Goal: Find specific page/section: Find specific page/section

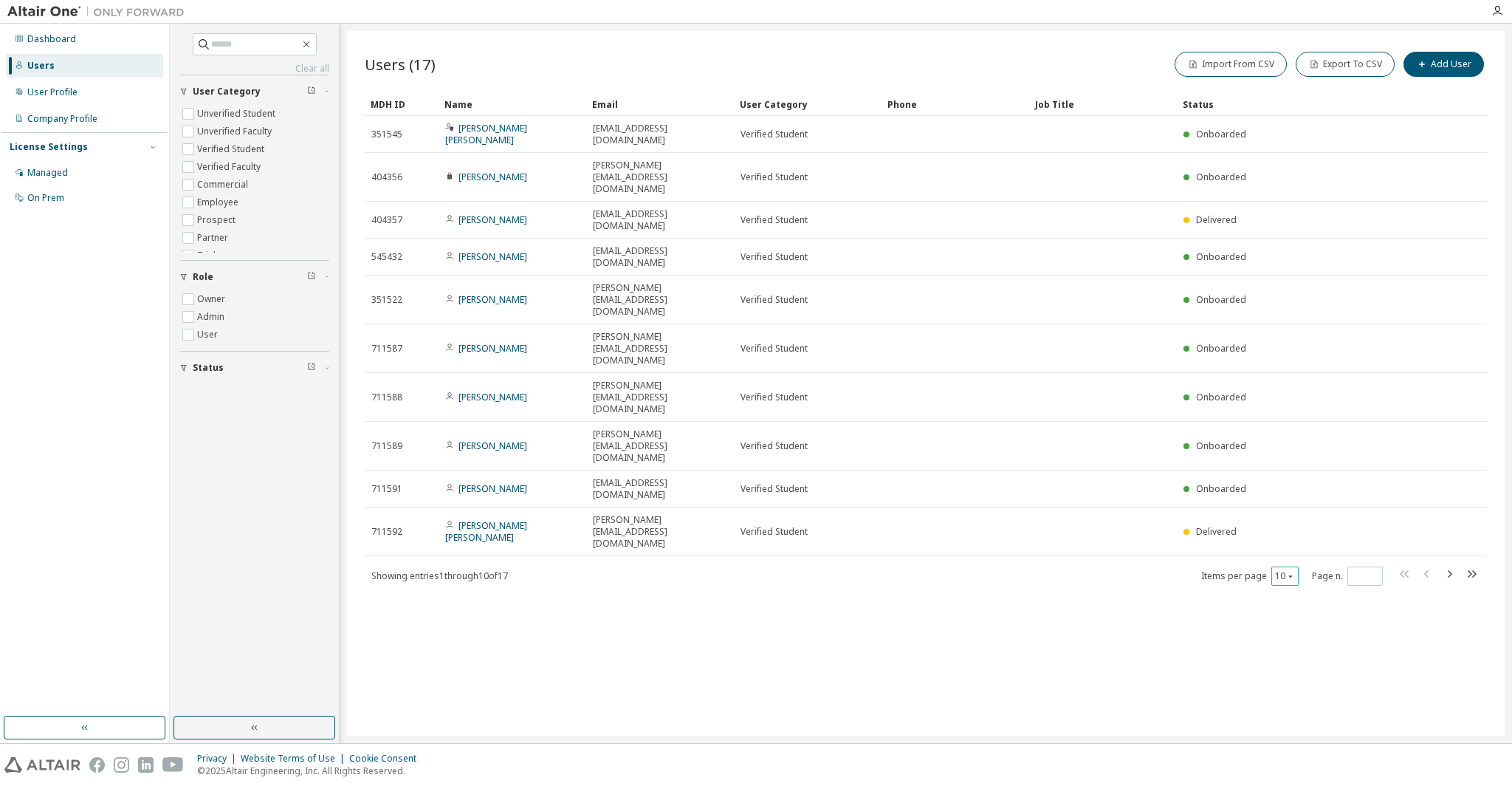
click at [1291, 572] on icon "button" at bounding box center [1290, 576] width 9 height 9
click at [1295, 416] on div "20" at bounding box center [1329, 424] width 118 height 17
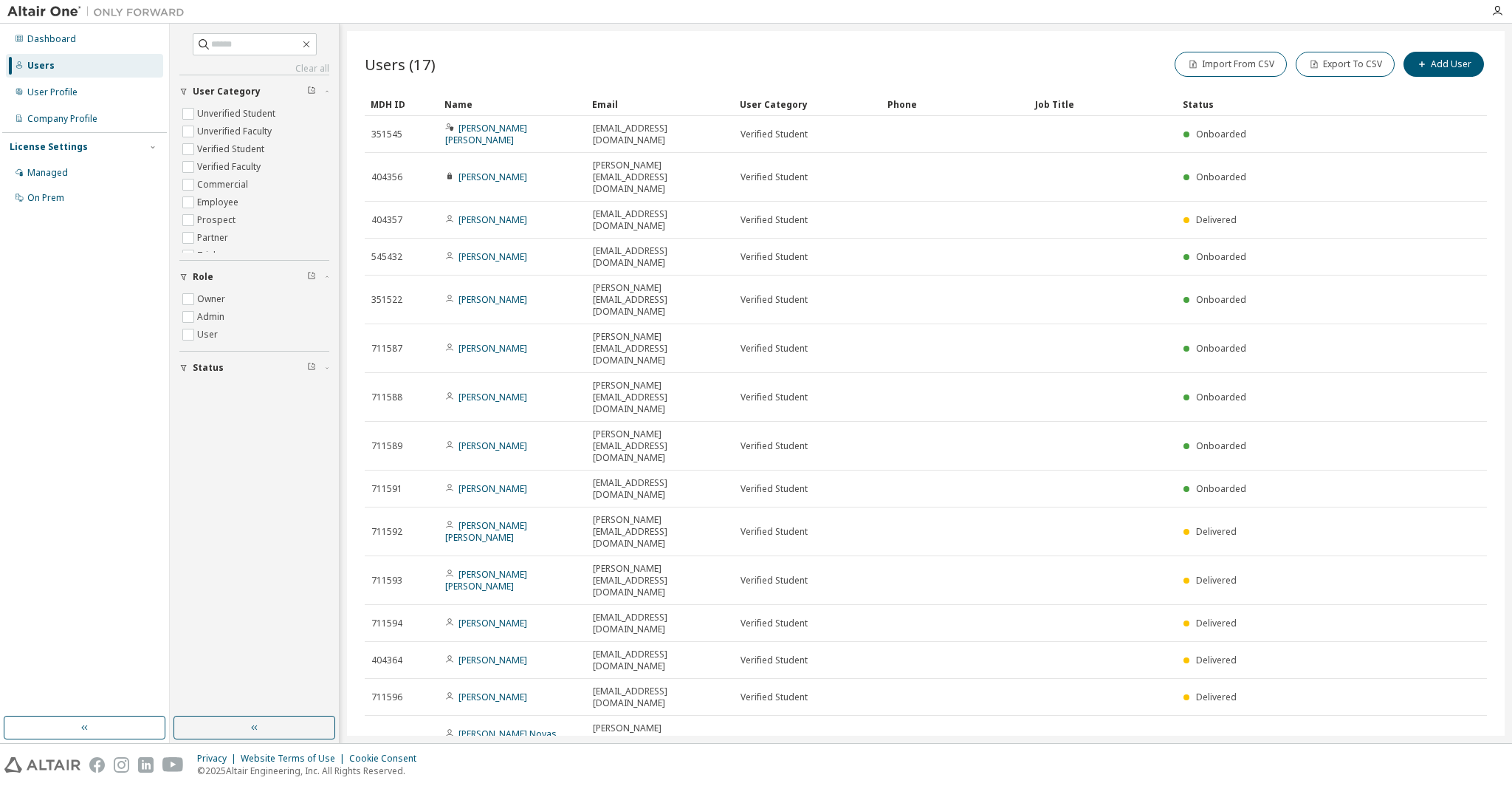
click at [642, 582] on div "Users (17) Import From CSV Export To CSV Add User Clear Load Save Save As Field…" at bounding box center [926, 383] width 1157 height 705
click at [104, 113] on div "Company Profile" at bounding box center [85, 118] width 157 height 24
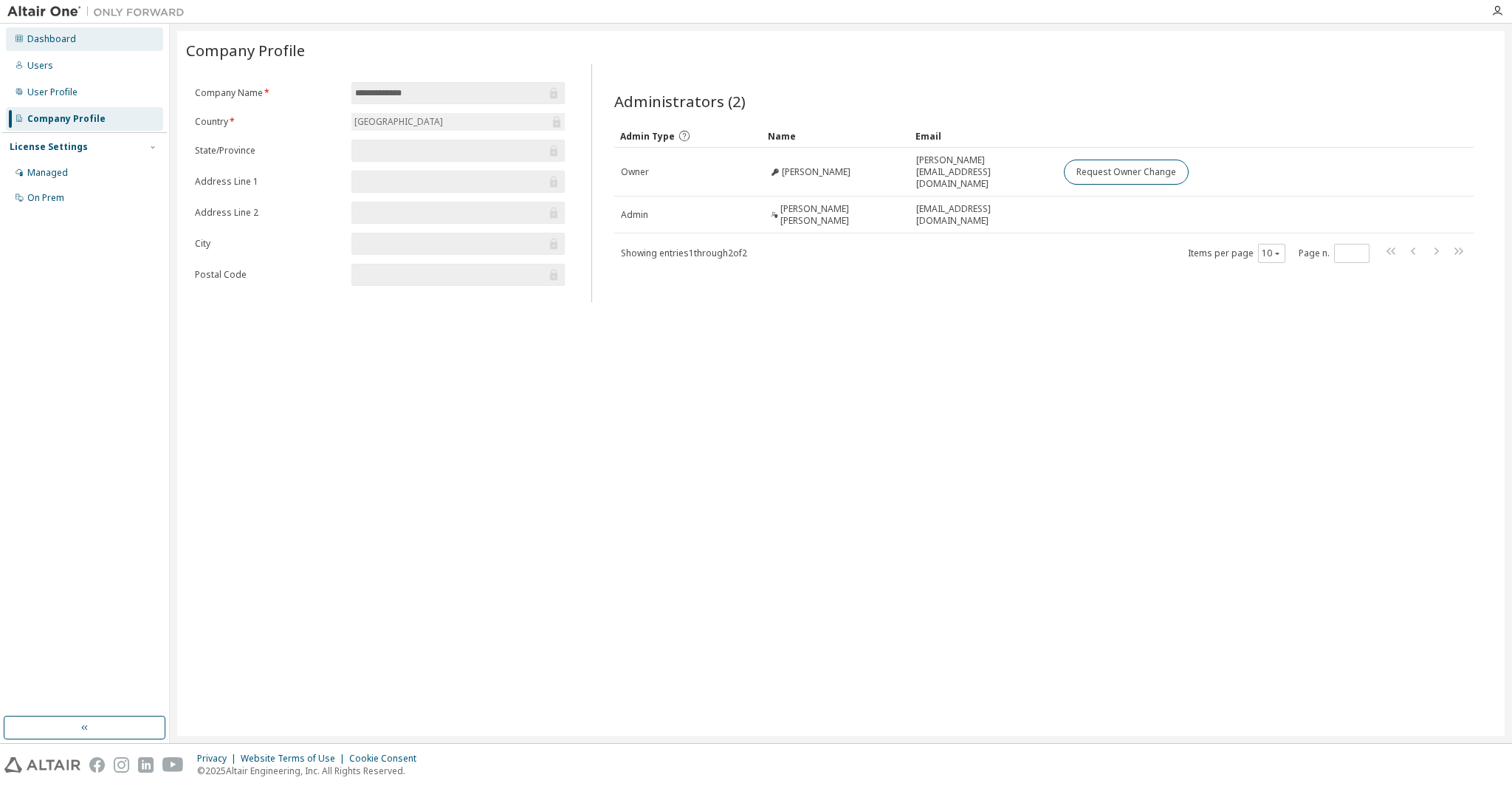
click at [77, 48] on div "Dashboard" at bounding box center [85, 38] width 157 height 24
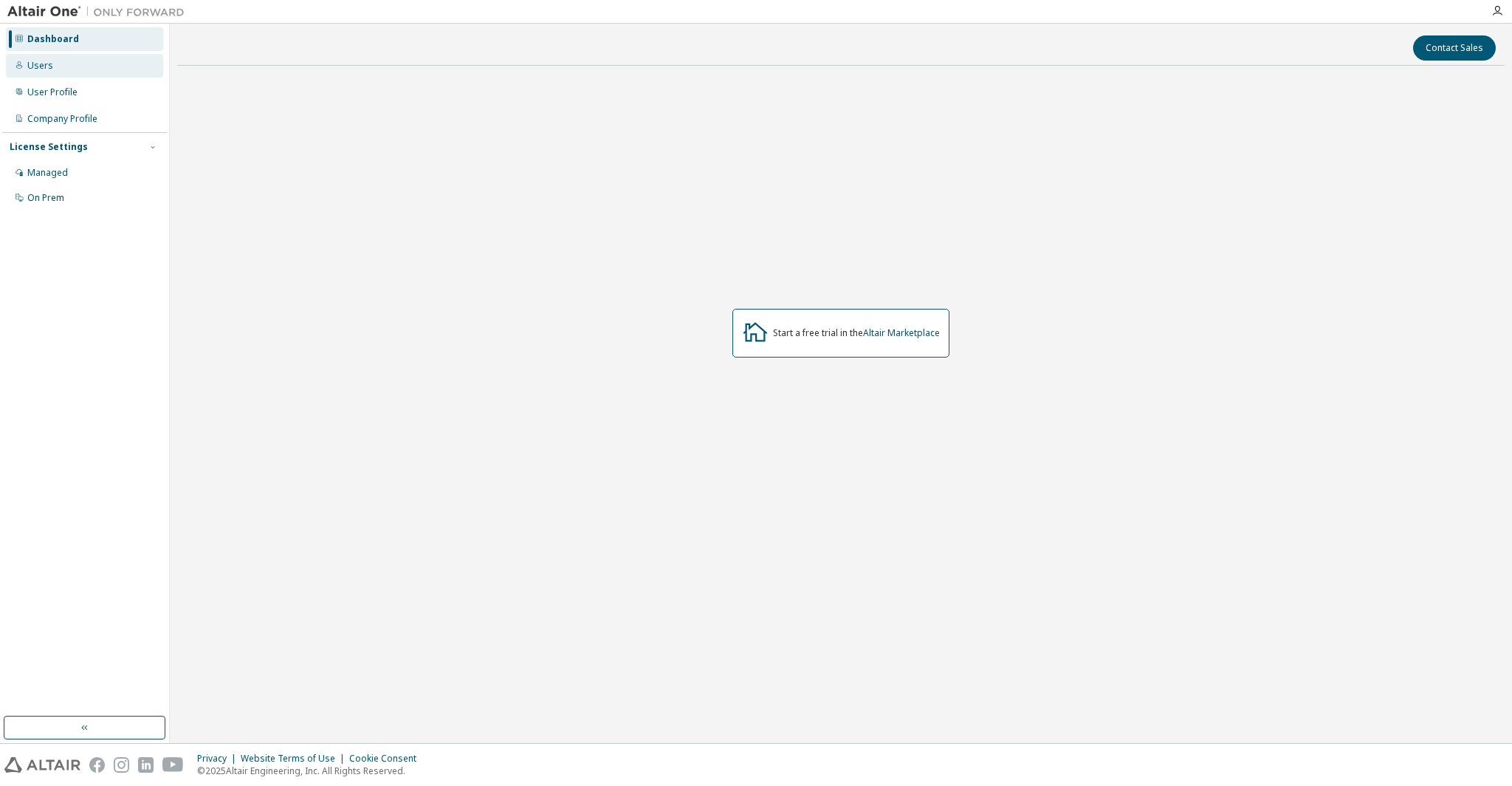
click at [68, 69] on div "Users" at bounding box center [85, 66] width 157 height 24
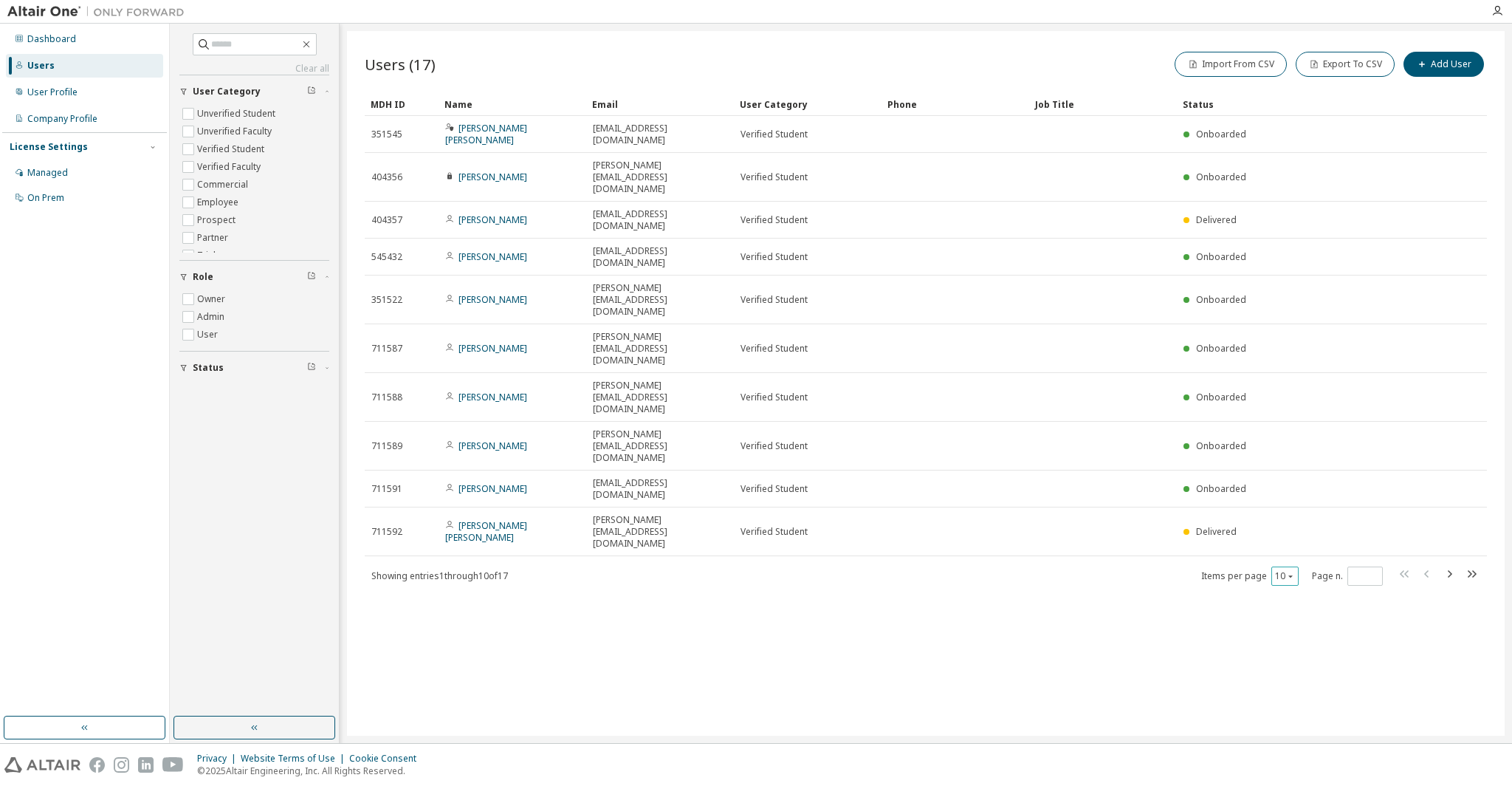
click at [1280, 570] on button "10" at bounding box center [1285, 576] width 20 height 12
click at [1285, 426] on div "20" at bounding box center [1329, 424] width 118 height 17
